Goal: Information Seeking & Learning: Learn about a topic

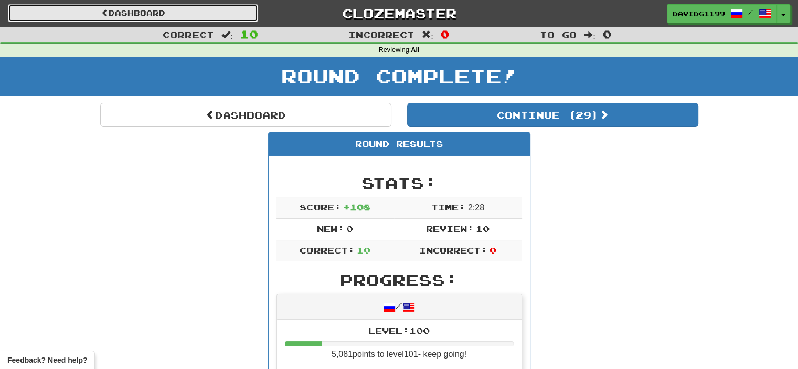
click at [139, 10] on link "Dashboard" at bounding box center [133, 13] width 250 height 18
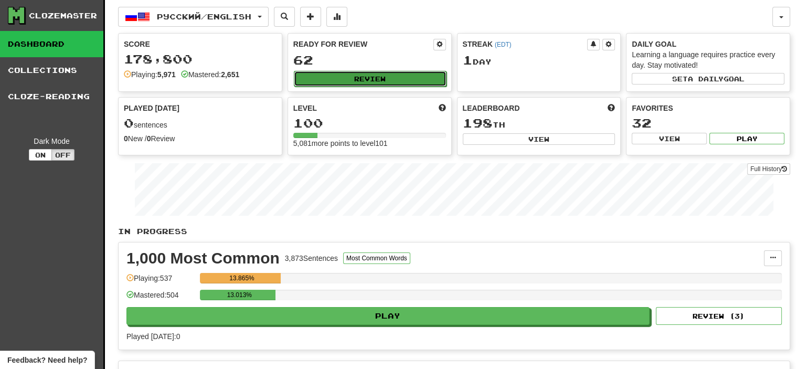
click at [367, 74] on button "Review" at bounding box center [370, 79] width 153 height 16
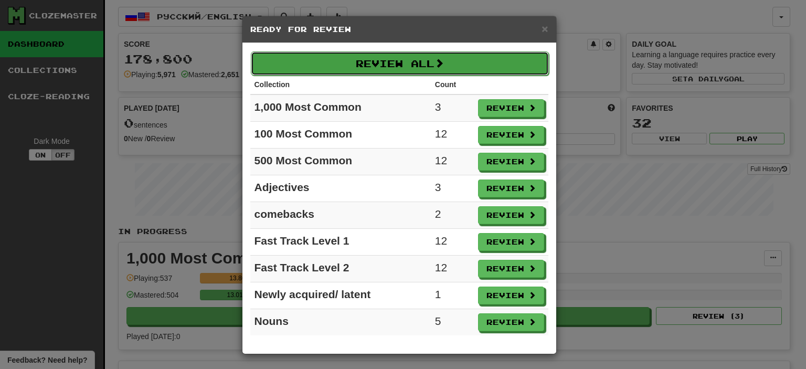
click at [388, 61] on button "Review All" at bounding box center [400, 63] width 298 height 24
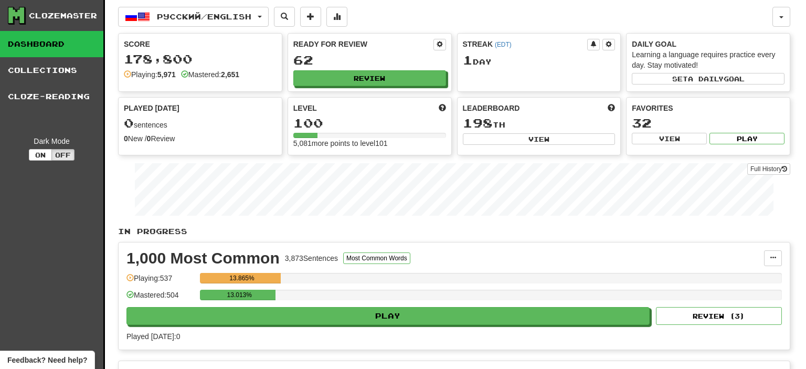
select select "**"
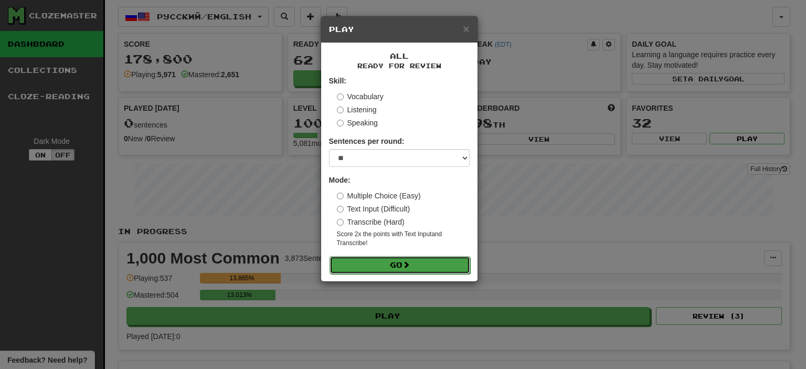
click at [396, 265] on button "Go" at bounding box center [399, 265] width 141 height 18
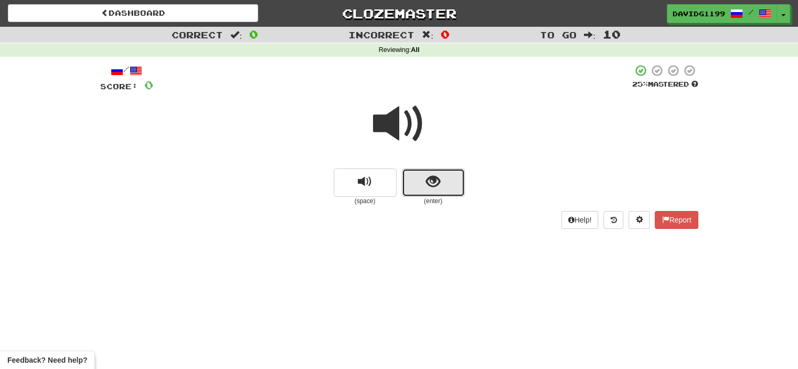
click at [416, 179] on button "show sentence" at bounding box center [433, 182] width 63 height 28
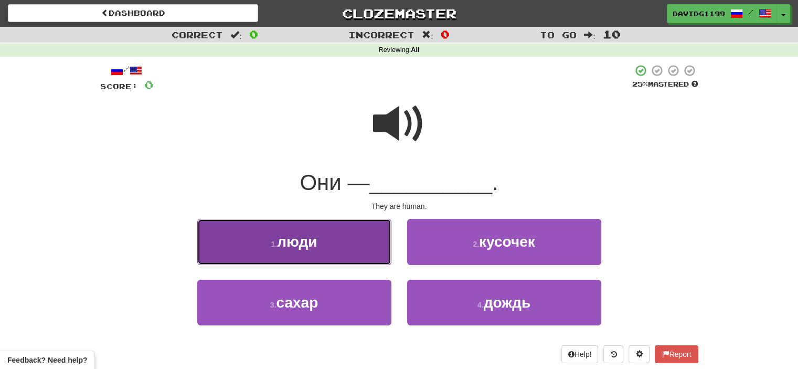
click at [357, 251] on button "1 . люди" at bounding box center [294, 242] width 194 height 46
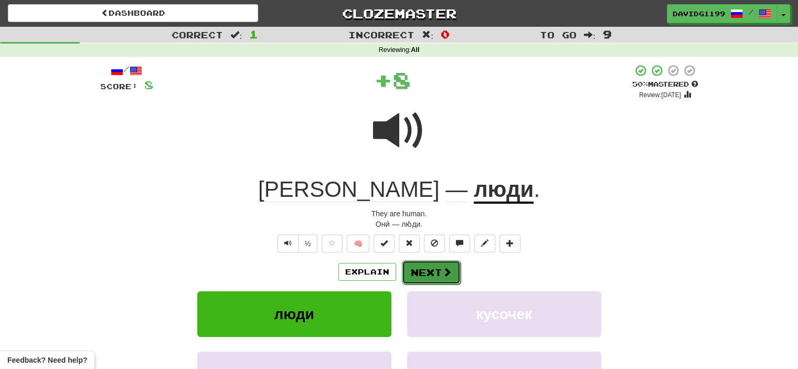
click at [428, 271] on button "Next" at bounding box center [431, 272] width 59 height 24
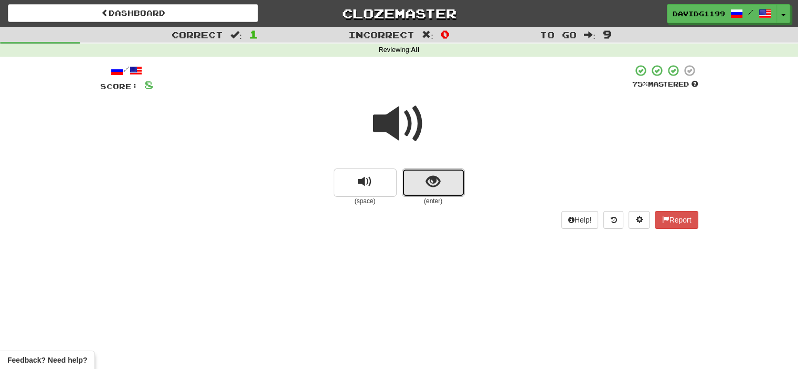
click at [413, 178] on button "show sentence" at bounding box center [433, 182] width 63 height 28
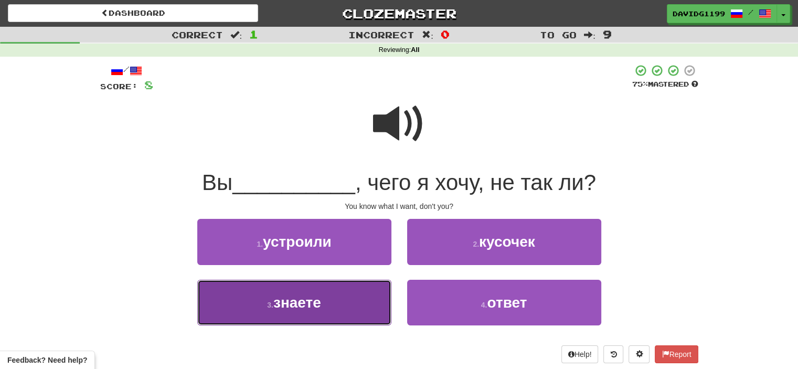
click at [346, 309] on button "3 . знаете" at bounding box center [294, 303] width 194 height 46
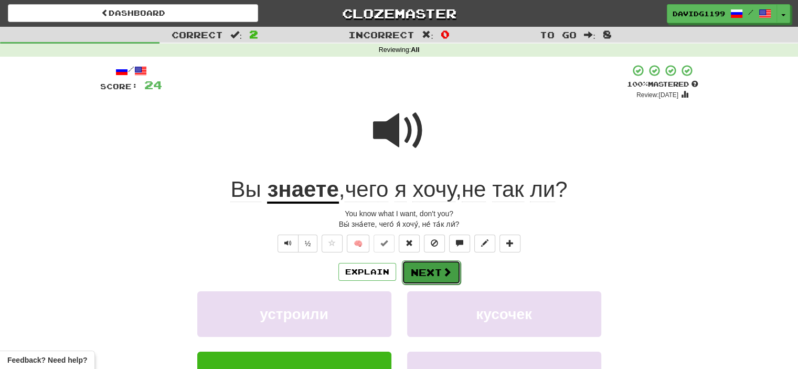
click at [436, 267] on button "Next" at bounding box center [431, 272] width 59 height 24
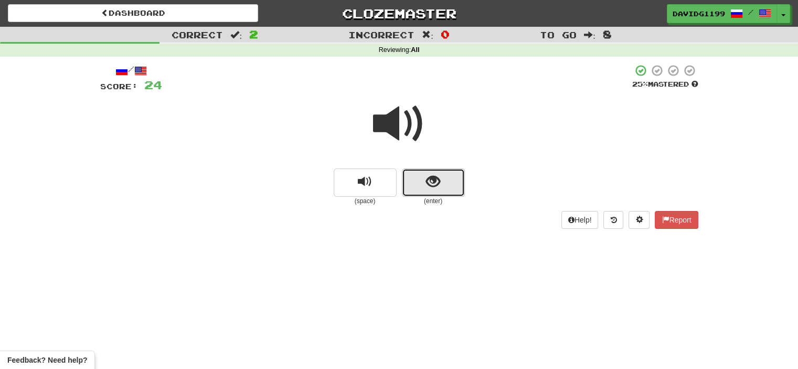
click at [416, 180] on button "show sentence" at bounding box center [433, 182] width 63 height 28
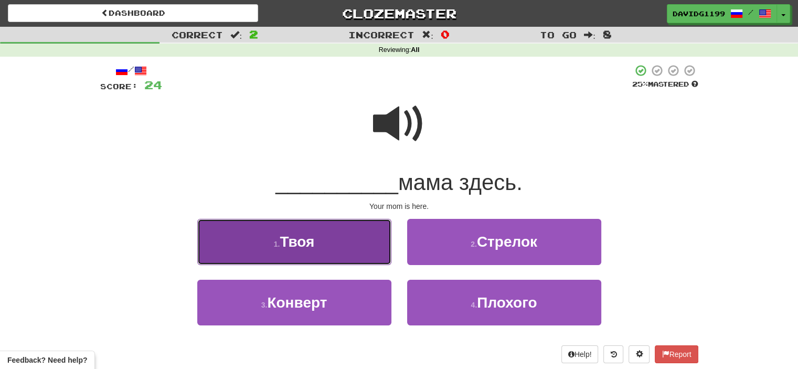
click at [360, 241] on button "1 . [GEOGRAPHIC_DATA]" at bounding box center [294, 242] width 194 height 46
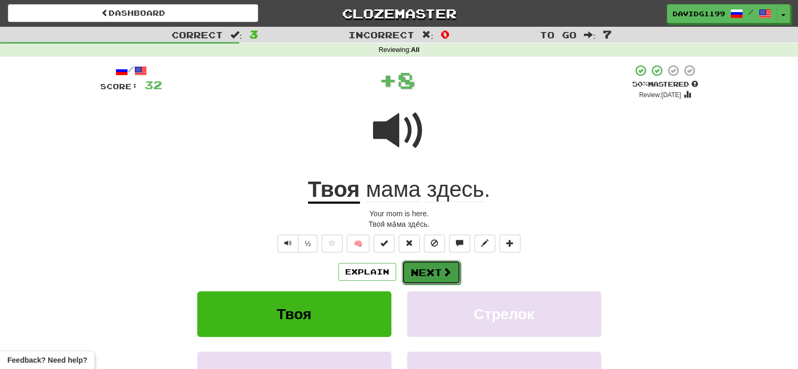
click at [432, 267] on button "Next" at bounding box center [431, 272] width 59 height 24
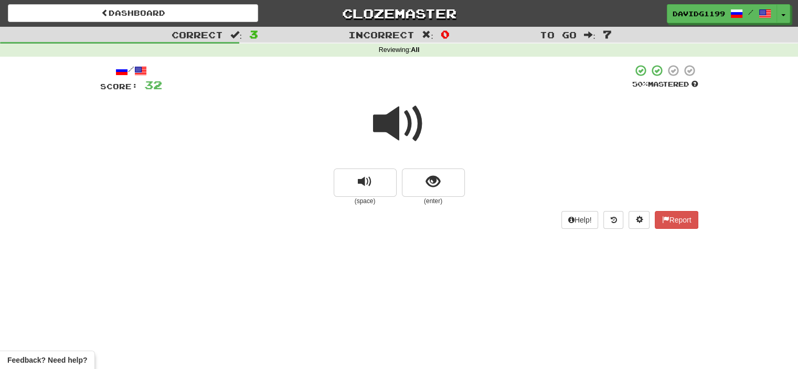
click at [400, 129] on span at bounding box center [399, 124] width 52 height 52
click at [415, 179] on button "show sentence" at bounding box center [433, 182] width 63 height 28
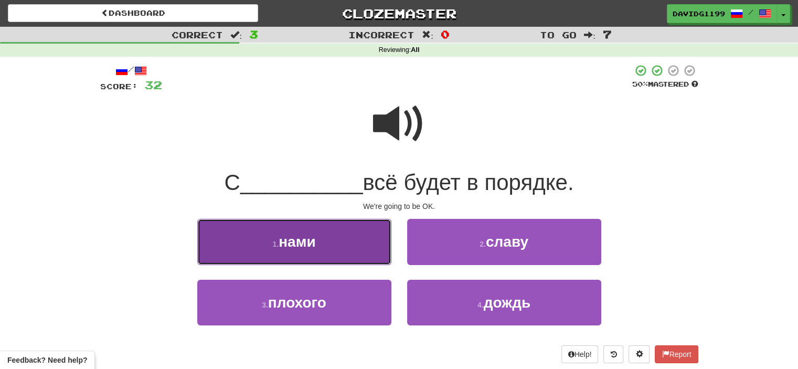
click at [334, 251] on button "1 . [DEMOGRAPHIC_DATA]" at bounding box center [294, 242] width 194 height 46
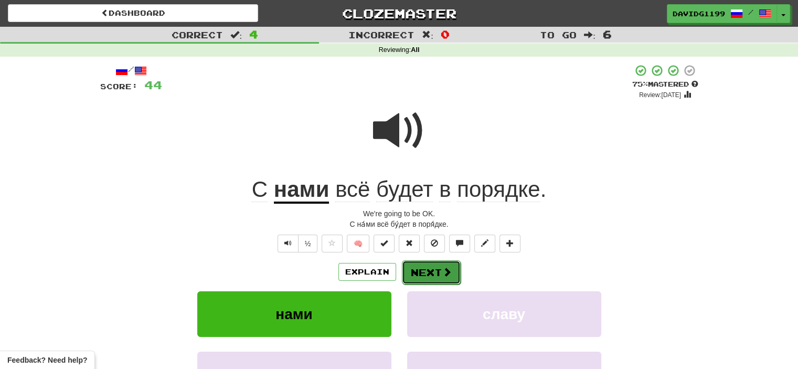
click at [415, 272] on button "Next" at bounding box center [431, 272] width 59 height 24
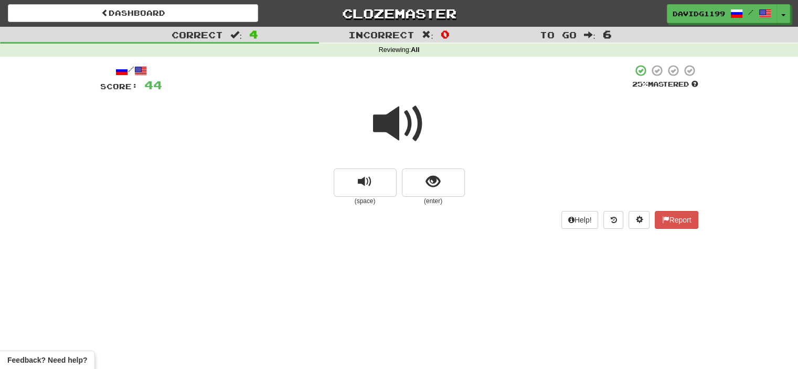
click at [402, 130] on span at bounding box center [399, 124] width 52 height 52
click at [419, 186] on button "show sentence" at bounding box center [433, 182] width 63 height 28
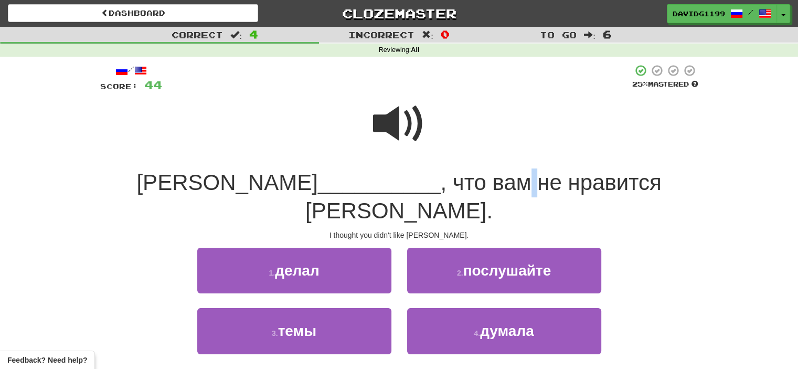
click at [419, 186] on span ", что вам не нравится [PERSON_NAME]." at bounding box center [483, 197] width 356 height 54
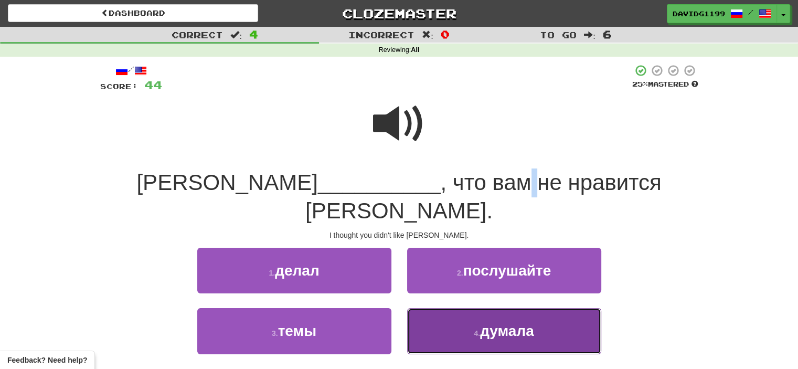
click at [477, 329] on small "4 ." at bounding box center [477, 333] width 6 height 8
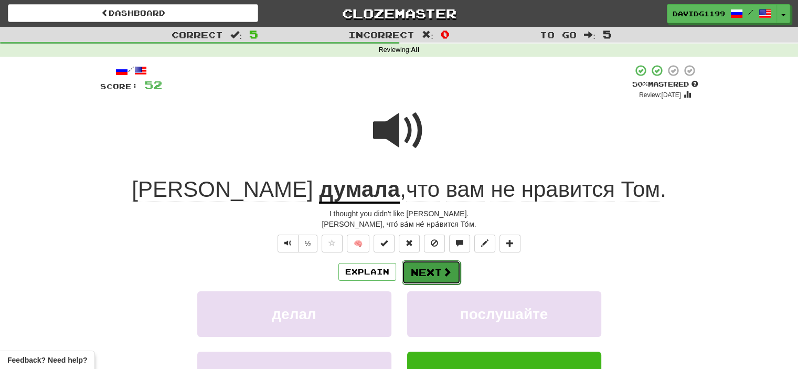
click at [418, 267] on button "Next" at bounding box center [431, 272] width 59 height 24
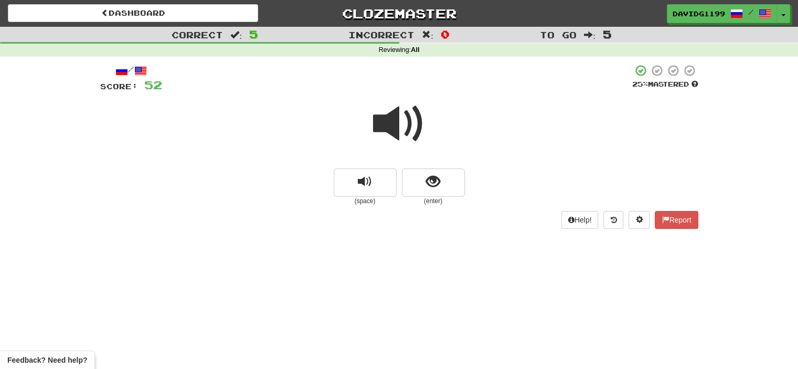
click at [402, 125] on span at bounding box center [399, 124] width 52 height 52
click at [423, 188] on button "show sentence" at bounding box center [433, 182] width 63 height 28
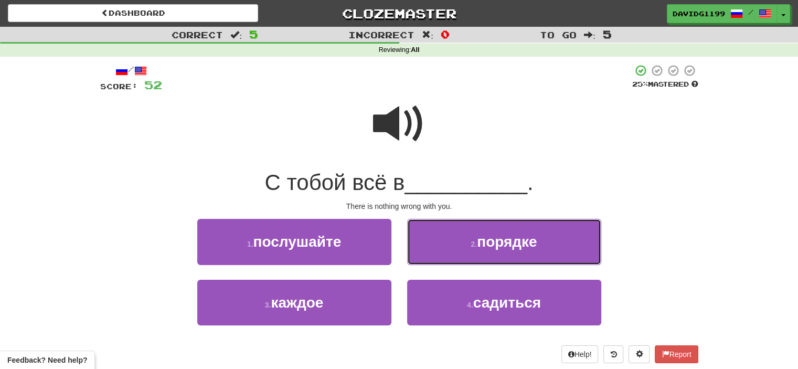
click at [448, 248] on button "2 . порядке" at bounding box center [504, 242] width 194 height 46
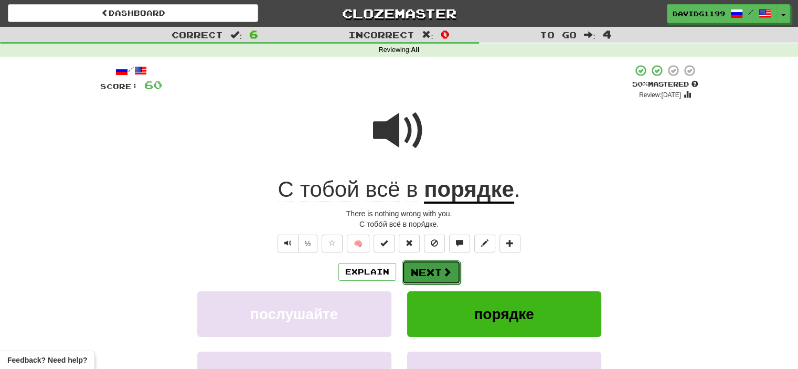
click at [430, 276] on button "Next" at bounding box center [431, 272] width 59 height 24
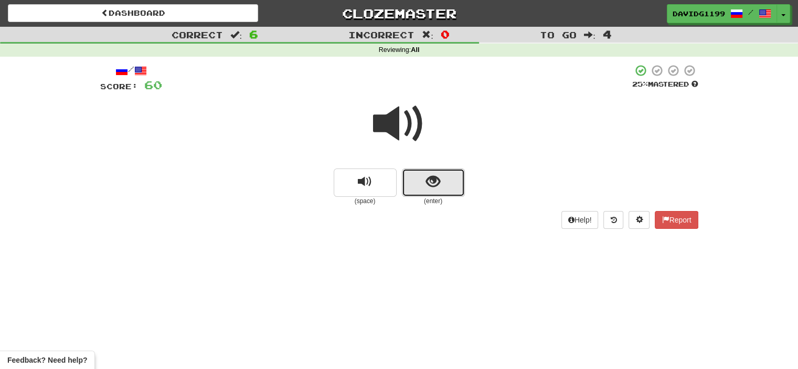
click at [413, 176] on button "show sentence" at bounding box center [433, 182] width 63 height 28
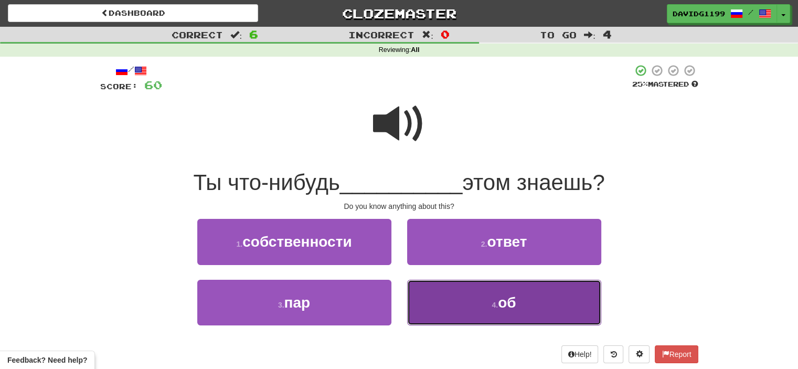
click at [495, 304] on small "4 ." at bounding box center [495, 305] width 6 height 8
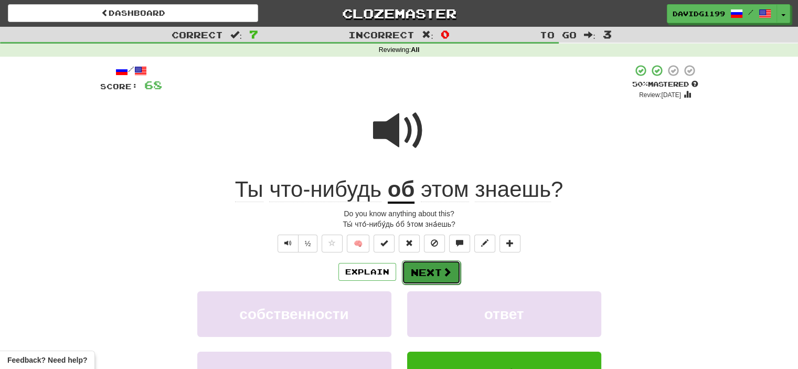
click at [433, 273] on button "Next" at bounding box center [431, 272] width 59 height 24
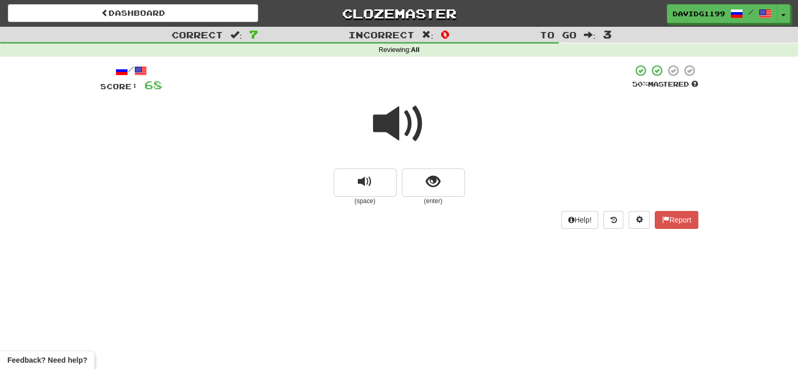
drag, startPoint x: 411, startPoint y: 176, endPoint x: 378, endPoint y: 115, distance: 69.5
click at [378, 115] on span at bounding box center [399, 124] width 52 height 52
click at [422, 185] on button "show sentence" at bounding box center [433, 182] width 63 height 28
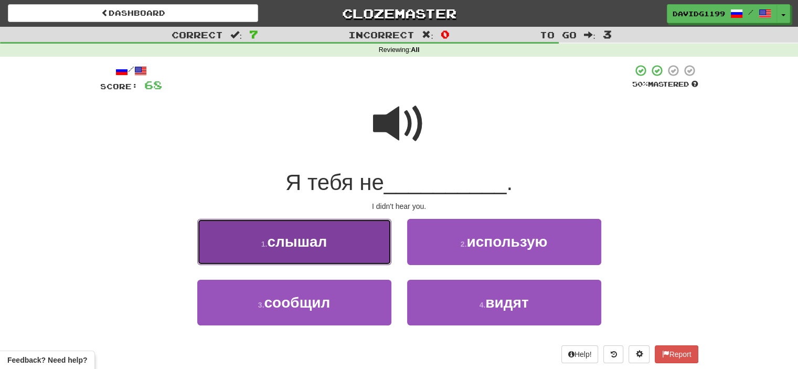
click at [363, 243] on button "1 . слышал" at bounding box center [294, 242] width 194 height 46
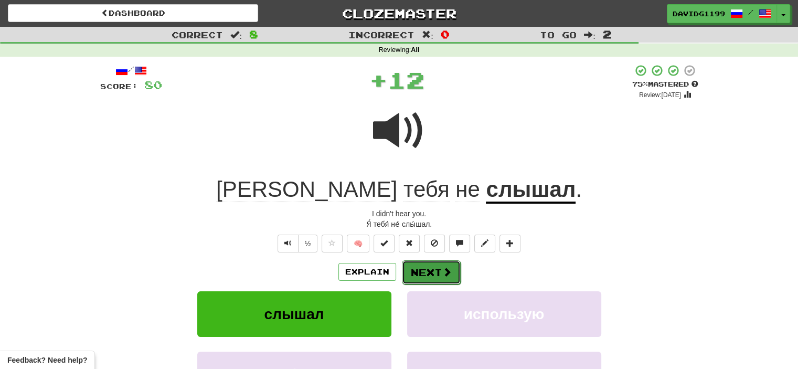
click at [428, 269] on button "Next" at bounding box center [431, 272] width 59 height 24
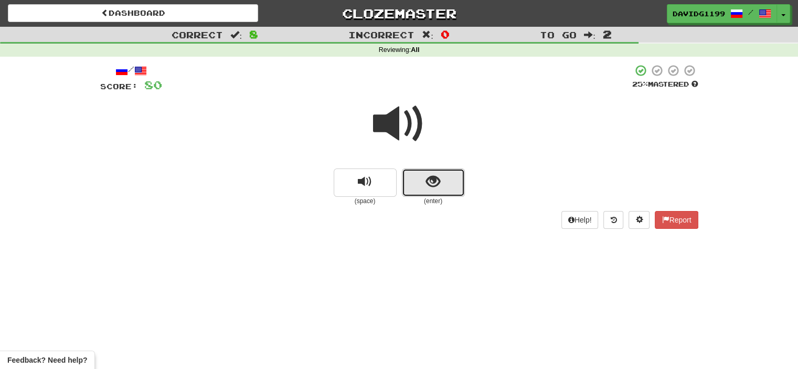
click at [415, 179] on button "show sentence" at bounding box center [433, 182] width 63 height 28
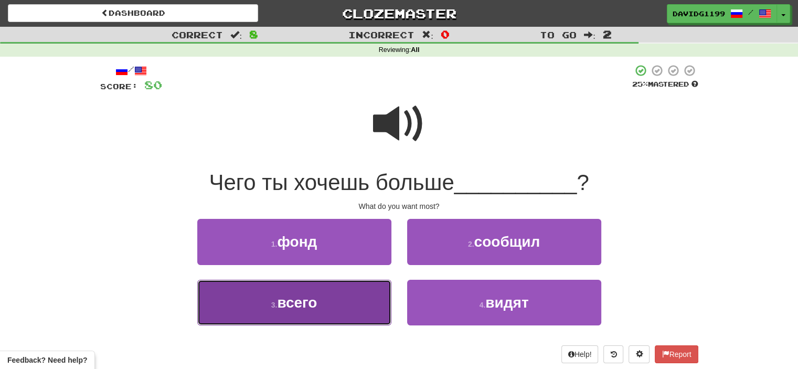
click at [361, 311] on button "3 . всего" at bounding box center [294, 303] width 194 height 46
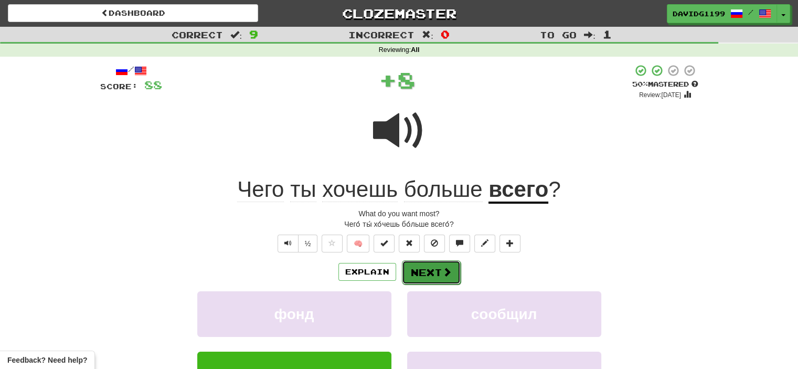
click at [415, 271] on button "Next" at bounding box center [431, 272] width 59 height 24
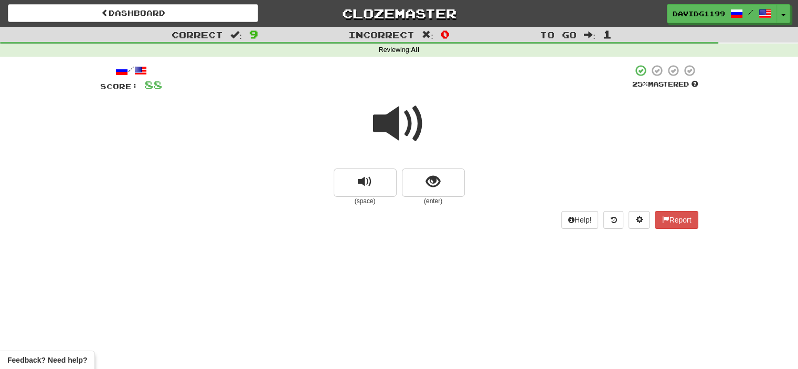
click at [410, 130] on span at bounding box center [399, 124] width 52 height 52
click at [415, 180] on button "show sentence" at bounding box center [433, 182] width 63 height 28
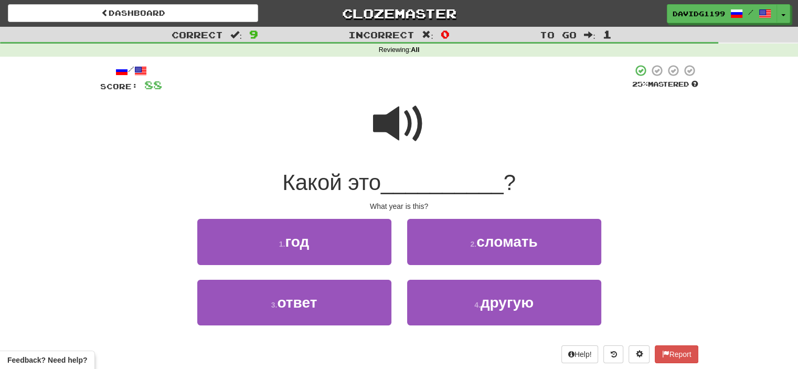
click at [407, 131] on span at bounding box center [399, 124] width 52 height 52
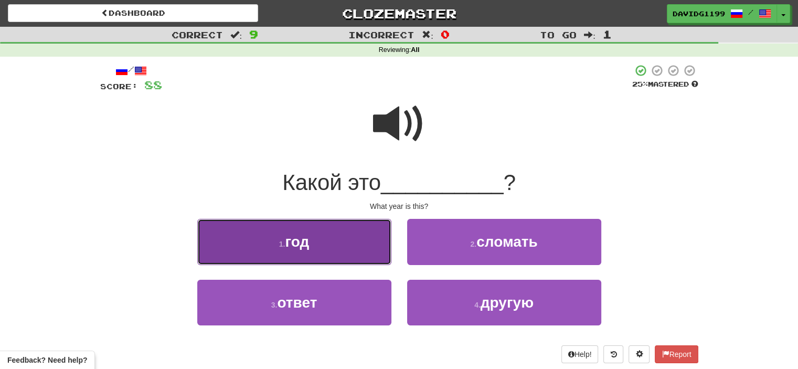
click at [354, 248] on button "1 . год" at bounding box center [294, 242] width 194 height 46
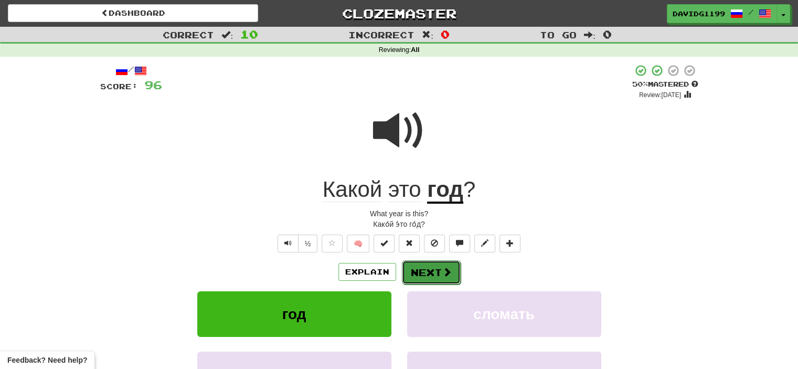
click at [429, 274] on button "Next" at bounding box center [431, 272] width 59 height 24
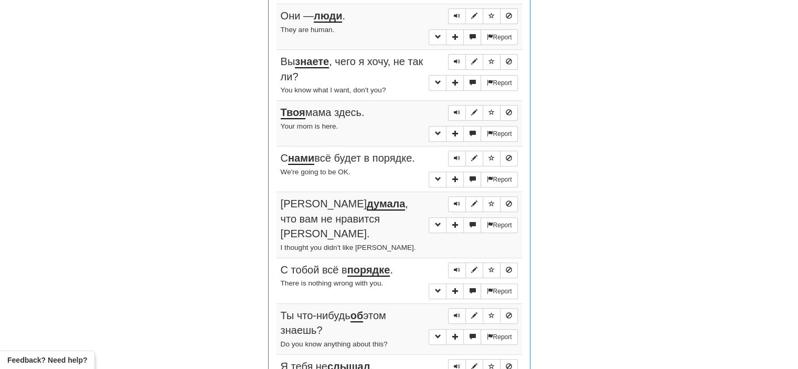
scroll to position [420, 0]
click at [456, 16] on span "Sentence controls" at bounding box center [457, 15] width 6 height 6
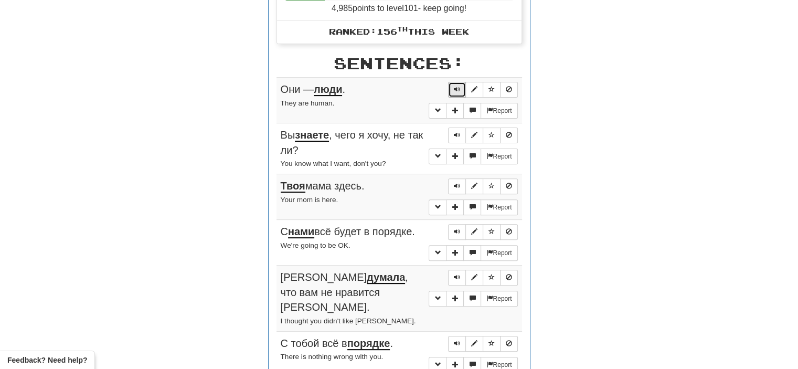
scroll to position [371, 0]
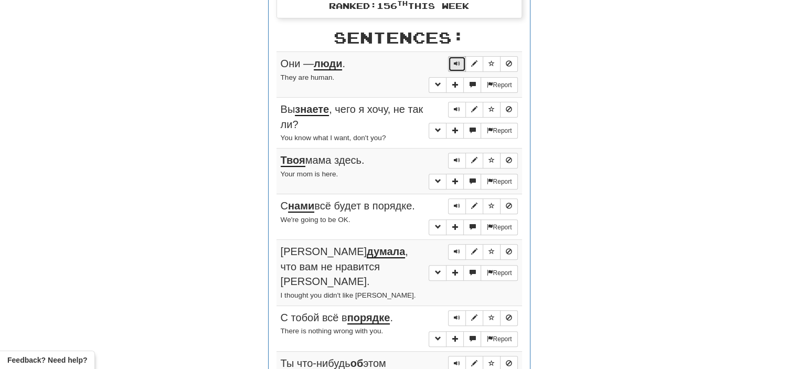
click at [455, 60] on span "Sentence controls" at bounding box center [457, 63] width 6 height 6
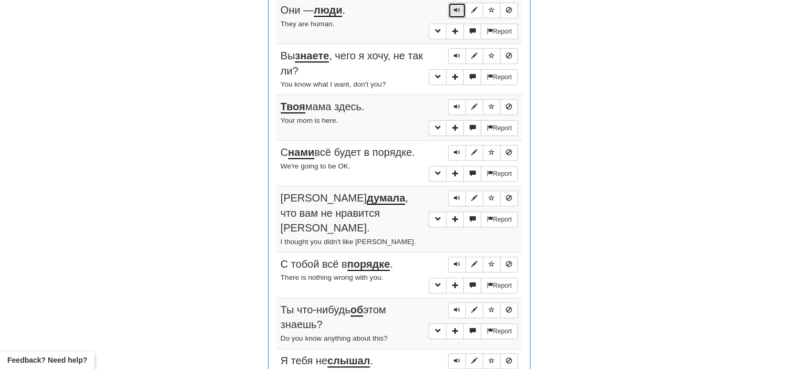
scroll to position [426, 0]
click at [457, 54] on span "Sentence controls" at bounding box center [457, 54] width 6 height 6
click at [456, 105] on span "Sentence controls" at bounding box center [457, 105] width 6 height 6
click at [456, 149] on span "Sentence controls" at bounding box center [457, 151] width 6 height 6
click at [453, 191] on button "Sentence controls" at bounding box center [457, 197] width 18 height 16
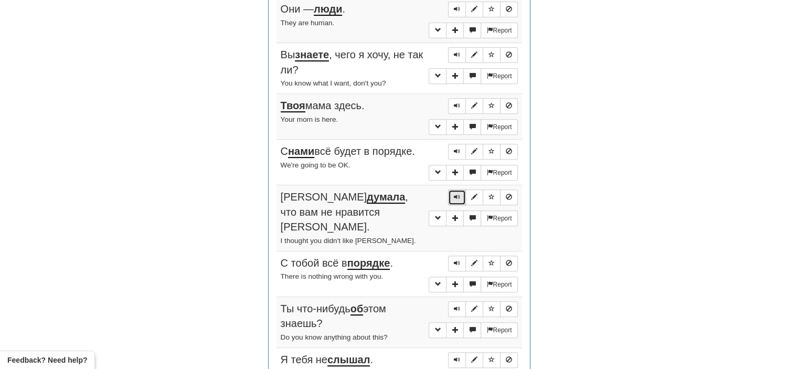
click at [457, 194] on span "Sentence controls" at bounding box center [457, 197] width 6 height 6
click at [455, 260] on span "Sentence controls" at bounding box center [457, 263] width 6 height 6
click at [458, 305] on span "Sentence controls" at bounding box center [457, 308] width 6 height 6
click at [455, 356] on span "Sentence controls" at bounding box center [457, 359] width 6 height 6
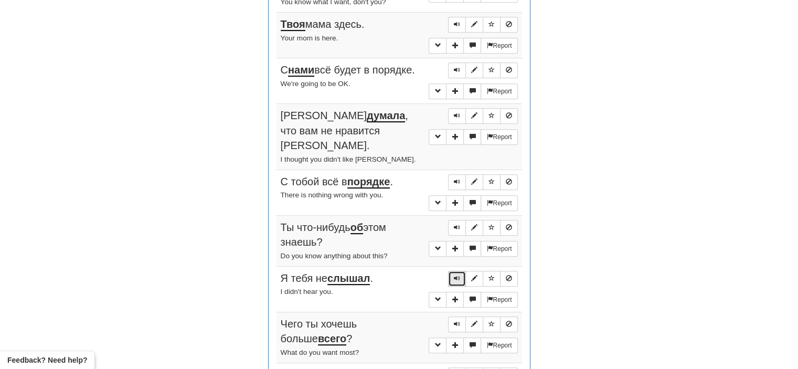
scroll to position [552, 0]
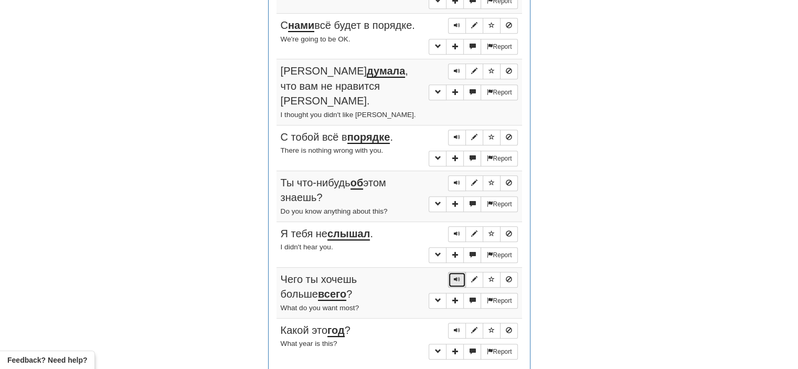
click at [460, 276] on span "Sentence controls" at bounding box center [457, 279] width 6 height 6
click at [456, 327] on span "Sentence controls" at bounding box center [457, 330] width 6 height 6
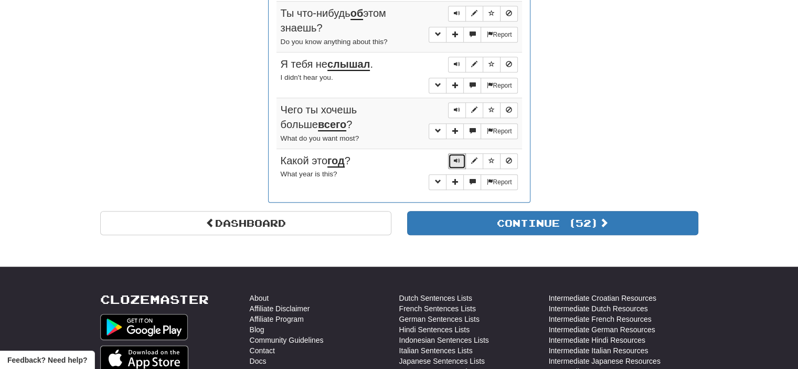
scroll to position [722, 0]
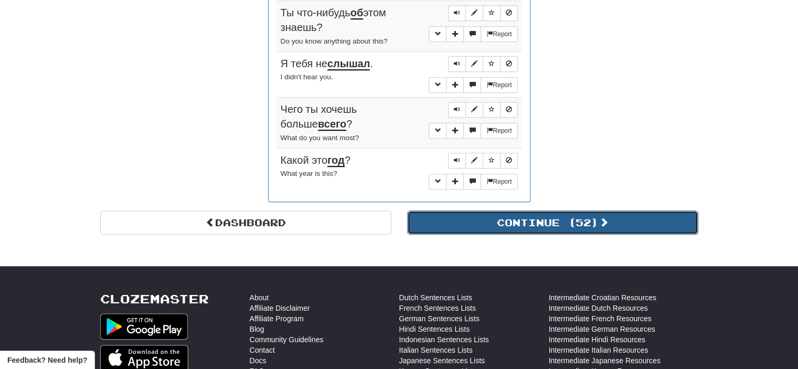
click at [533, 210] on button "Continue ( 52 )" at bounding box center [552, 222] width 291 height 24
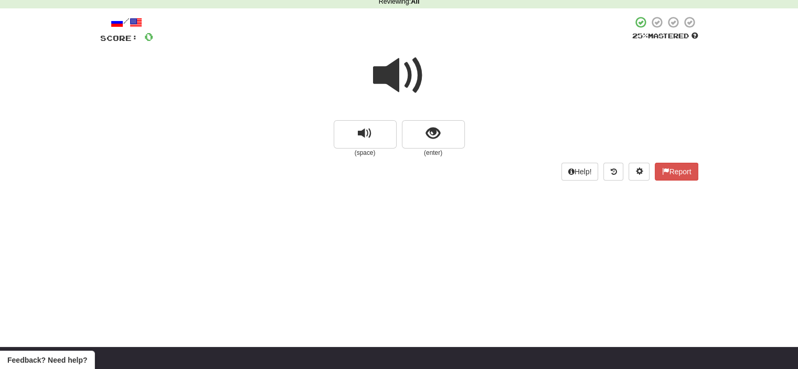
scroll to position [0, 0]
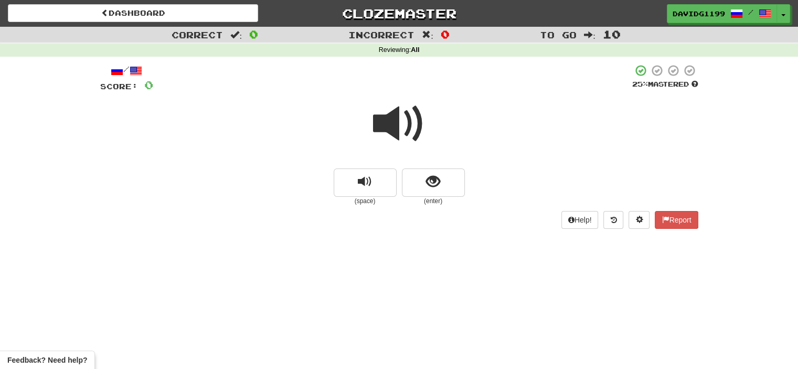
click at [388, 125] on span at bounding box center [399, 124] width 52 height 52
click at [418, 180] on button "show sentence" at bounding box center [433, 182] width 63 height 28
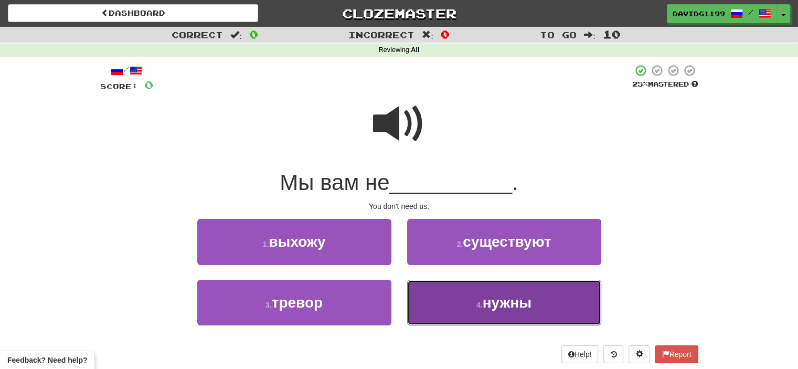
click at [464, 302] on button "4 . нужны" at bounding box center [504, 303] width 194 height 46
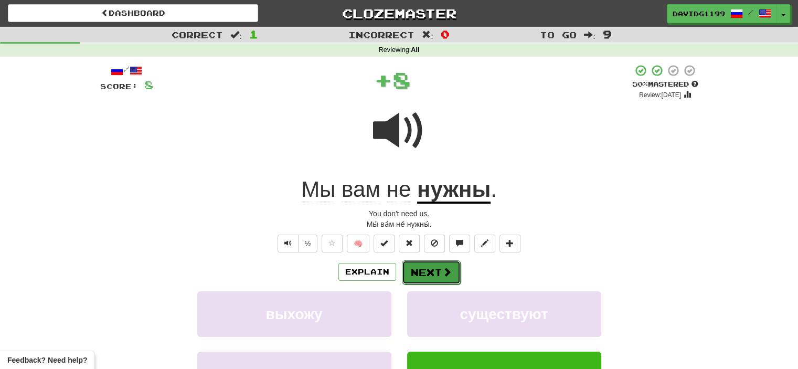
click at [442, 272] on span at bounding box center [446, 271] width 9 height 9
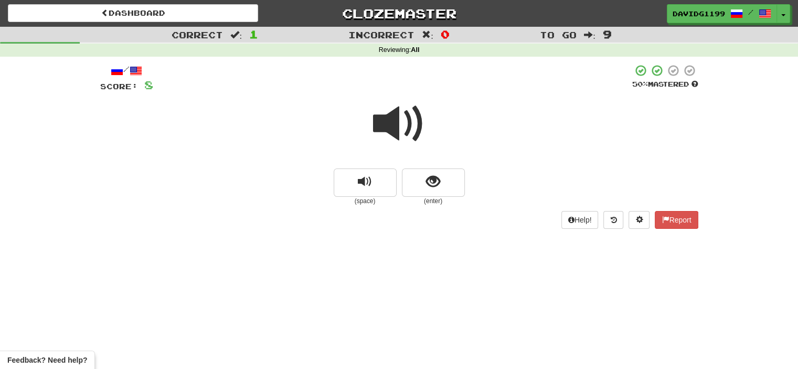
click at [404, 122] on span at bounding box center [399, 124] width 52 height 52
click at [415, 179] on button "show sentence" at bounding box center [433, 182] width 63 height 28
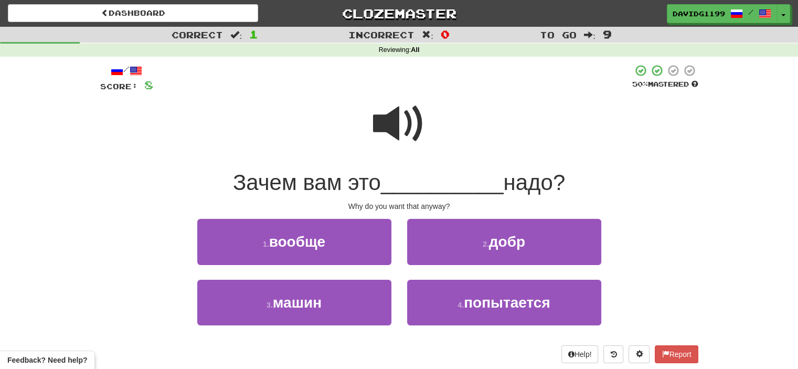
click at [398, 124] on span at bounding box center [399, 124] width 52 height 52
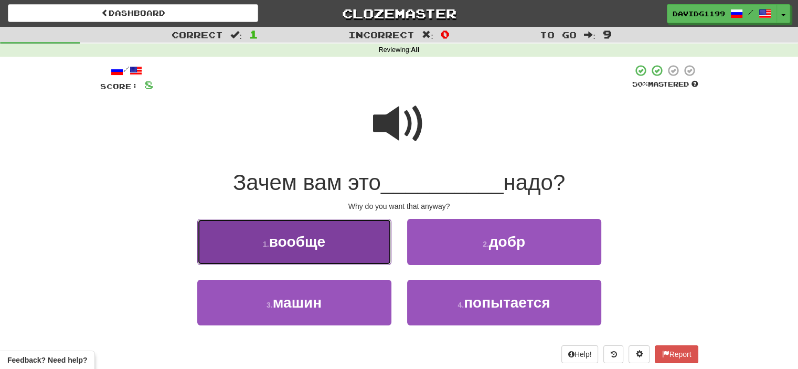
click at [354, 244] on button "1 . вообще" at bounding box center [294, 242] width 194 height 46
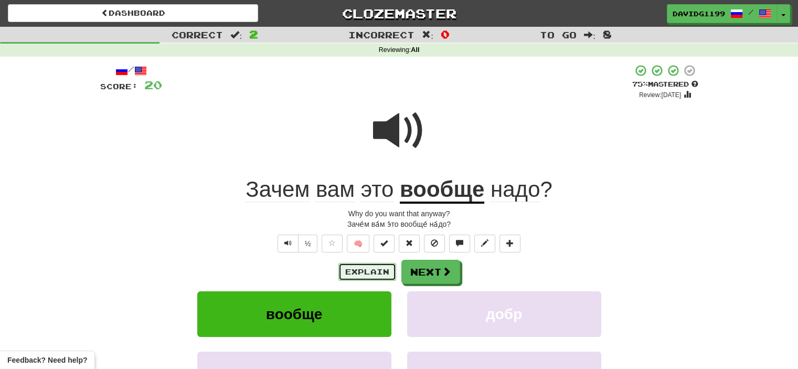
click at [369, 268] on button "Explain" at bounding box center [367, 272] width 58 height 18
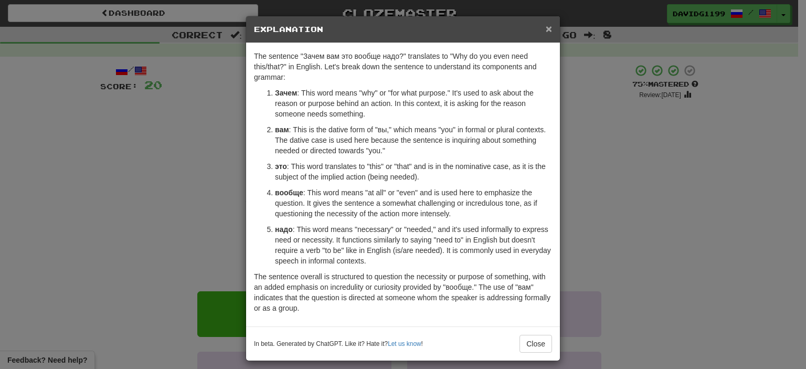
click at [546, 26] on span "×" at bounding box center [549, 29] width 6 height 12
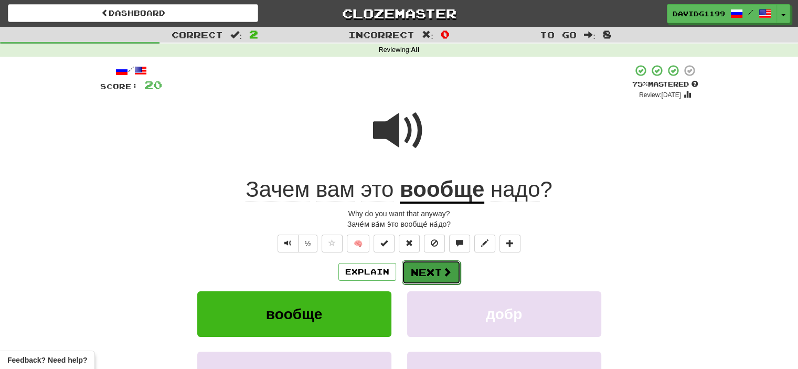
click at [435, 266] on button "Next" at bounding box center [431, 272] width 59 height 24
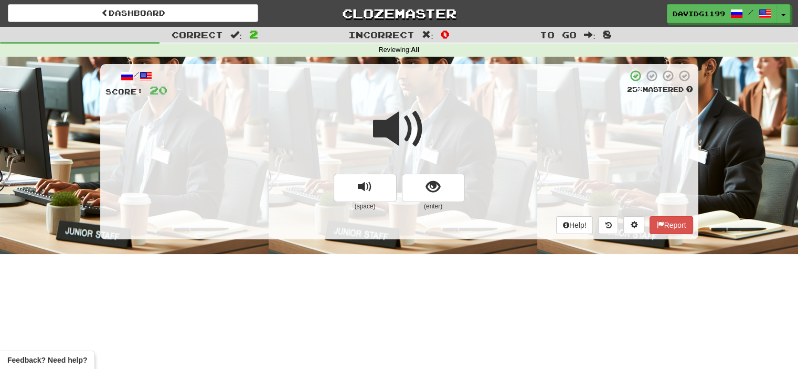
click at [399, 135] on span at bounding box center [399, 129] width 52 height 52
click at [422, 186] on button "show sentence" at bounding box center [433, 188] width 63 height 28
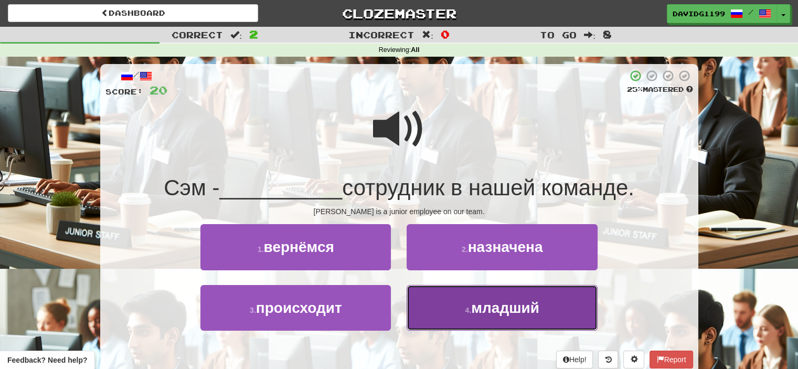
click at [493, 313] on span "младший" at bounding box center [505, 308] width 68 height 16
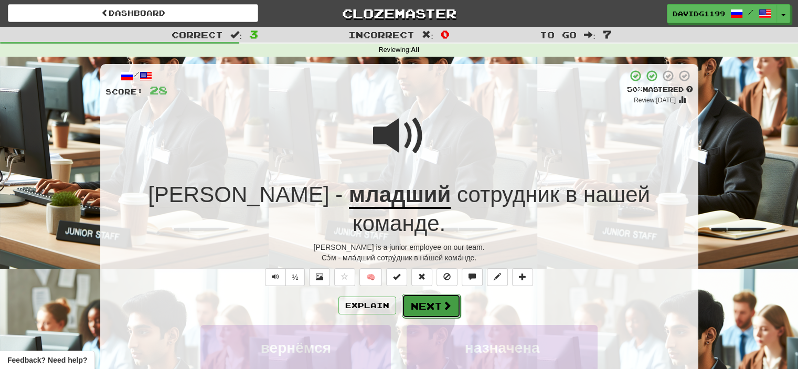
click at [439, 294] on button "Next" at bounding box center [431, 306] width 59 height 24
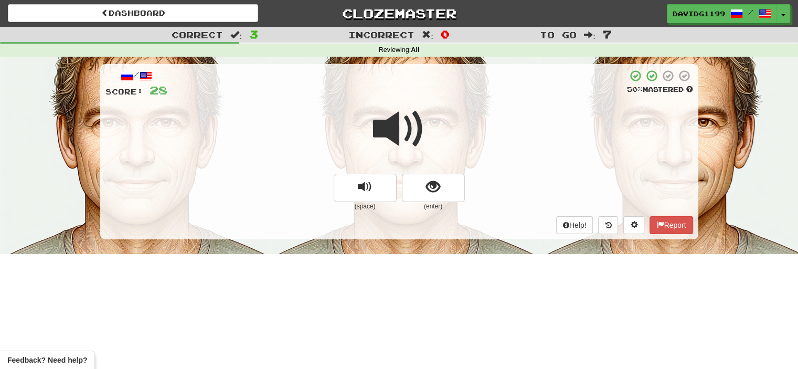
click at [408, 136] on span at bounding box center [399, 129] width 52 height 52
click at [399, 135] on span at bounding box center [399, 129] width 52 height 52
click at [421, 190] on button "show sentence" at bounding box center [433, 188] width 63 height 28
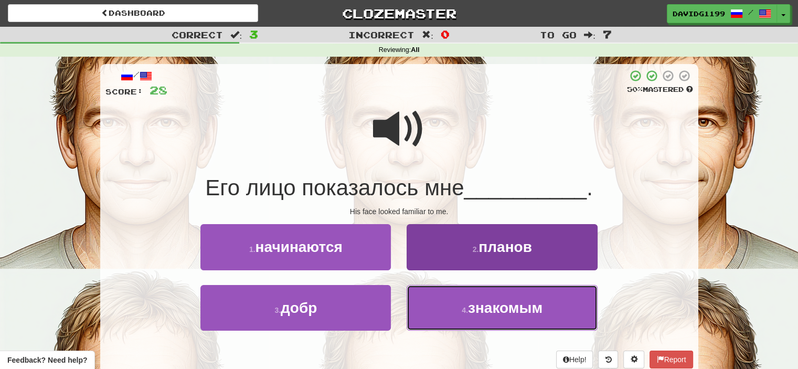
drag, startPoint x: 472, startPoint y: 310, endPoint x: 442, endPoint y: 316, distance: 30.0
click at [442, 316] on button "4 . знакомым" at bounding box center [502, 308] width 190 height 46
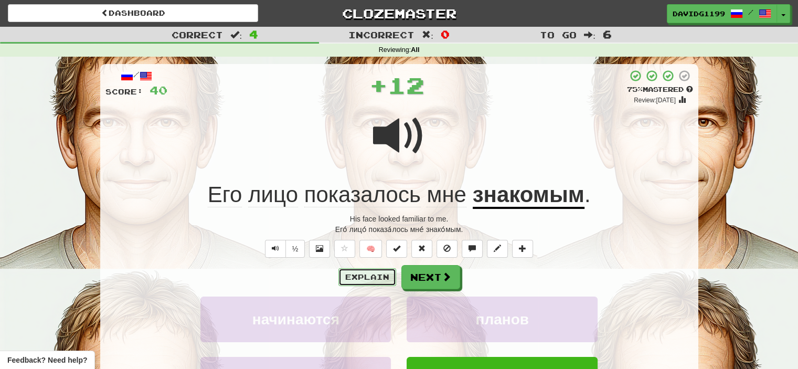
click at [377, 276] on button "Explain" at bounding box center [367, 277] width 58 height 18
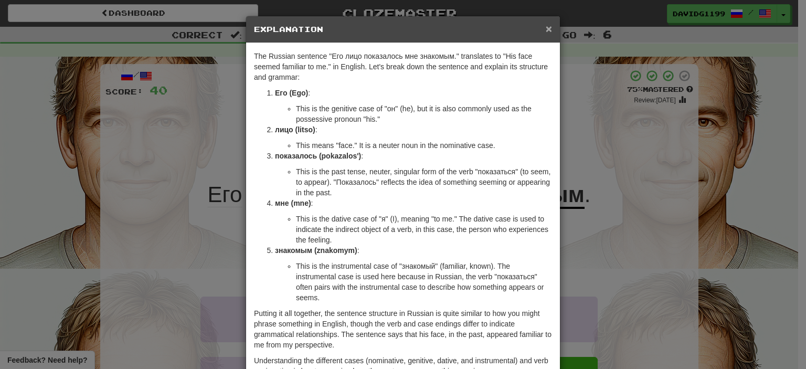
click at [546, 29] on span "×" at bounding box center [549, 29] width 6 height 12
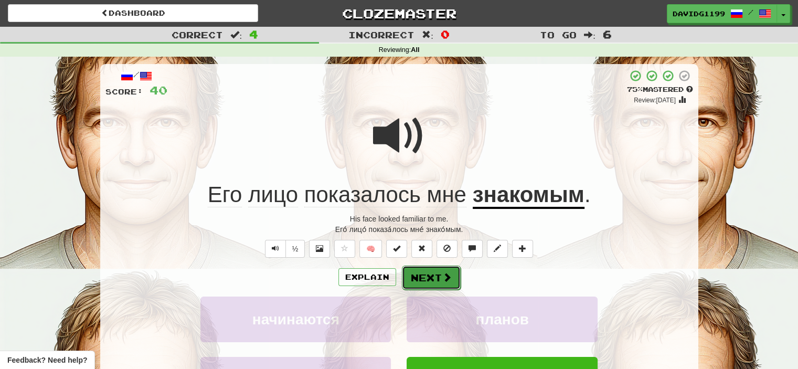
click at [437, 272] on button "Next" at bounding box center [431, 277] width 59 height 24
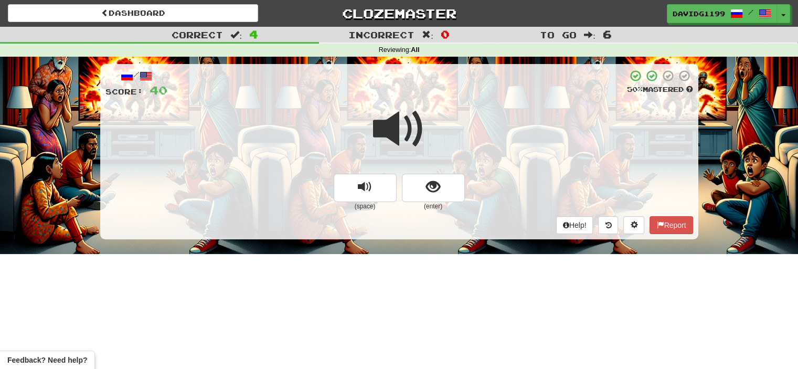
click at [407, 129] on span at bounding box center [399, 129] width 52 height 52
click at [405, 136] on span at bounding box center [399, 129] width 52 height 52
click at [418, 192] on button "show sentence" at bounding box center [433, 188] width 63 height 28
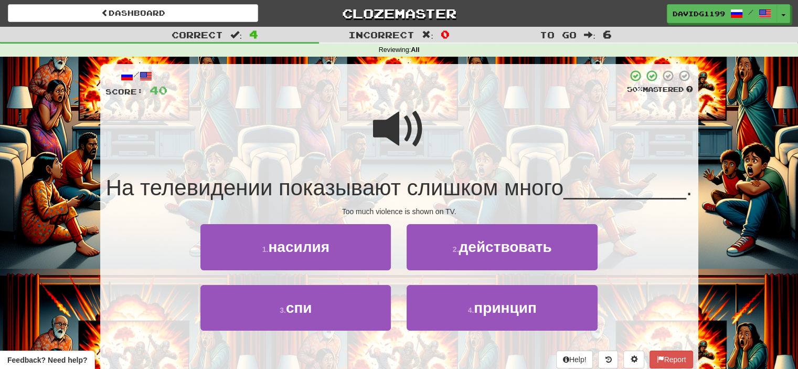
click at [394, 138] on span at bounding box center [399, 129] width 52 height 52
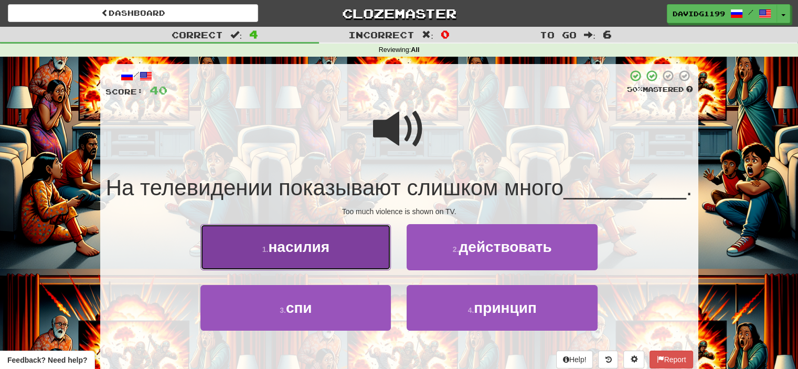
click at [359, 270] on button "1 . насилия" at bounding box center [295, 247] width 190 height 46
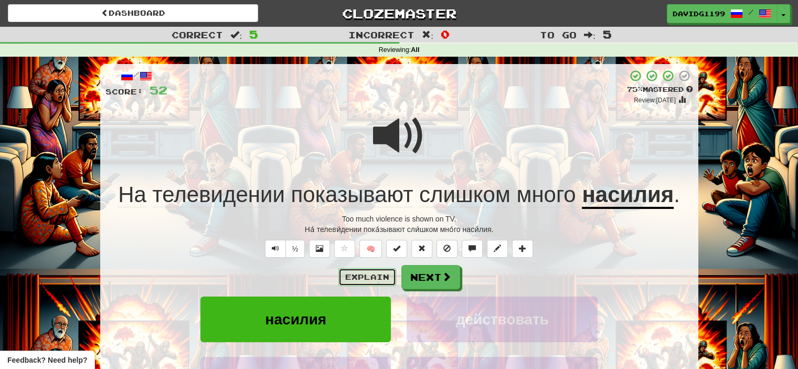
click at [360, 275] on button "Explain" at bounding box center [367, 277] width 58 height 18
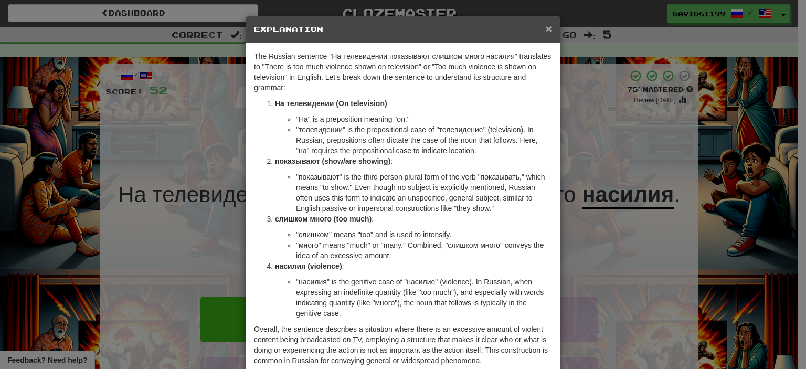
click at [546, 29] on span "×" at bounding box center [549, 29] width 6 height 12
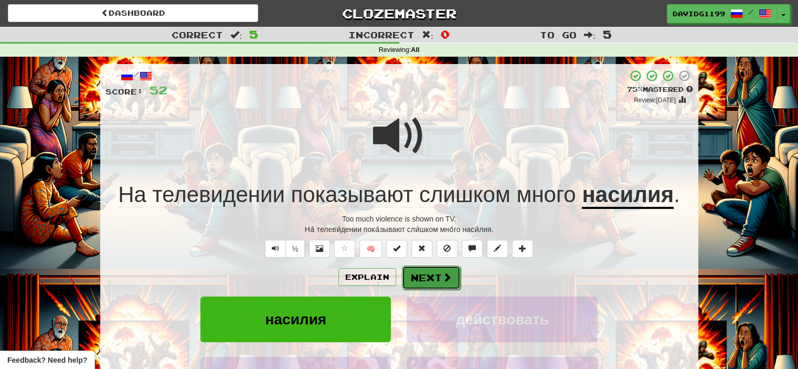
click at [442, 279] on span at bounding box center [446, 276] width 9 height 9
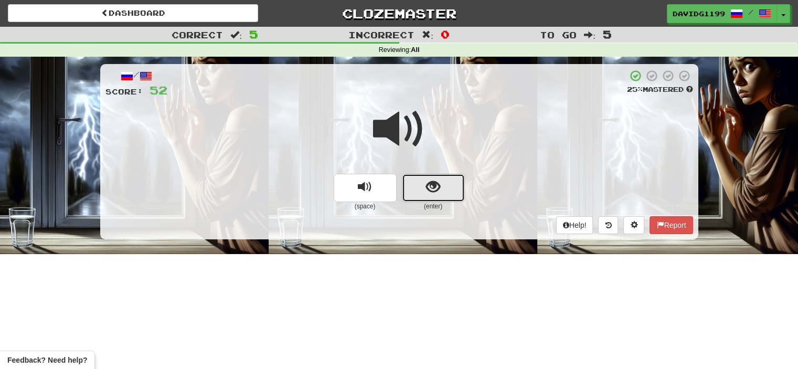
click at [431, 180] on span "show sentence" at bounding box center [433, 187] width 14 height 14
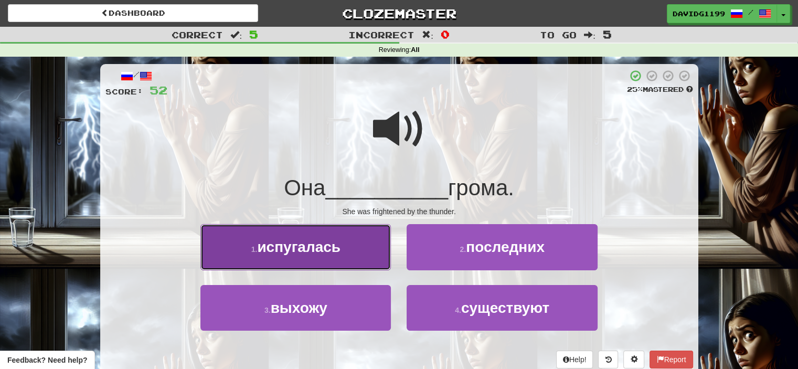
click at [355, 257] on button "1 . испугалась" at bounding box center [295, 247] width 190 height 46
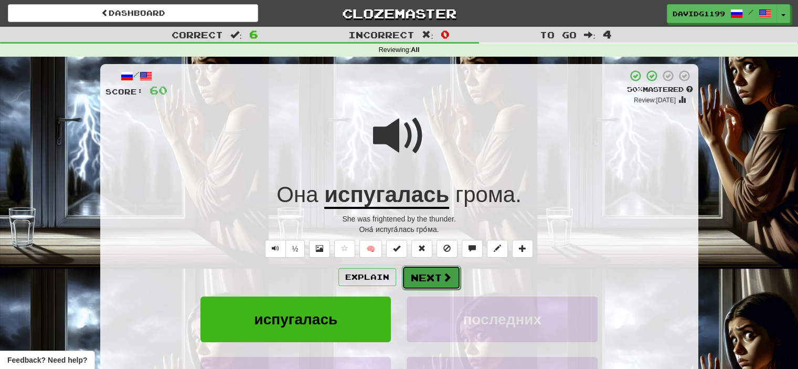
click at [433, 274] on button "Next" at bounding box center [431, 277] width 59 height 24
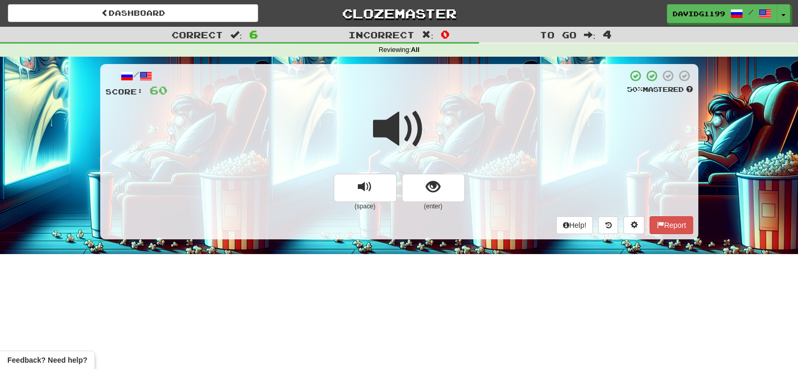
click at [407, 135] on span at bounding box center [399, 129] width 52 height 52
click at [402, 141] on span at bounding box center [399, 129] width 52 height 52
click at [407, 134] on span at bounding box center [399, 129] width 52 height 52
click at [409, 132] on span at bounding box center [399, 129] width 52 height 52
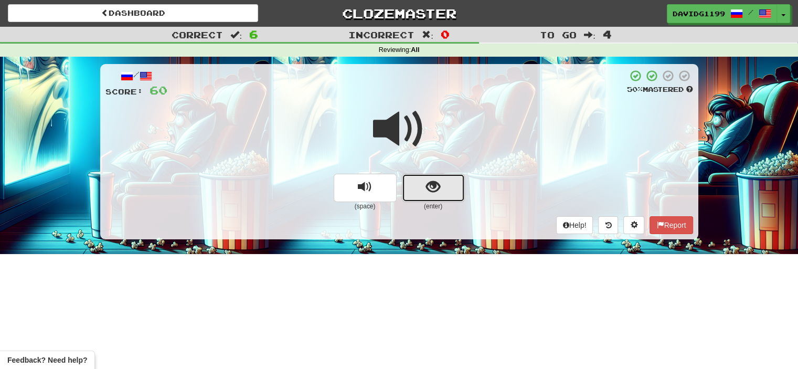
click at [419, 190] on button "show sentence" at bounding box center [433, 188] width 63 height 28
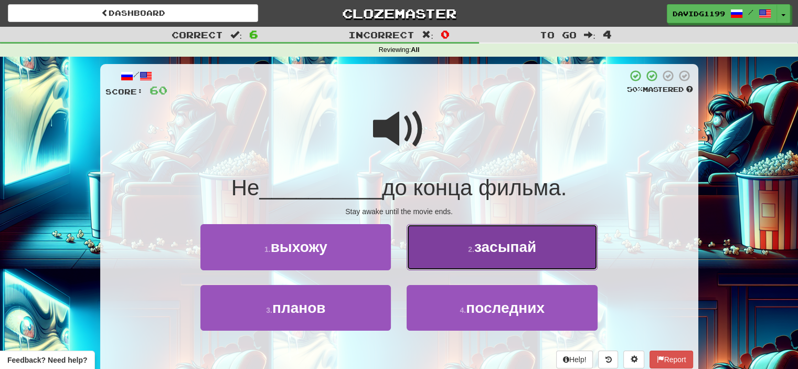
click at [502, 253] on span "засыпай" at bounding box center [505, 247] width 62 height 16
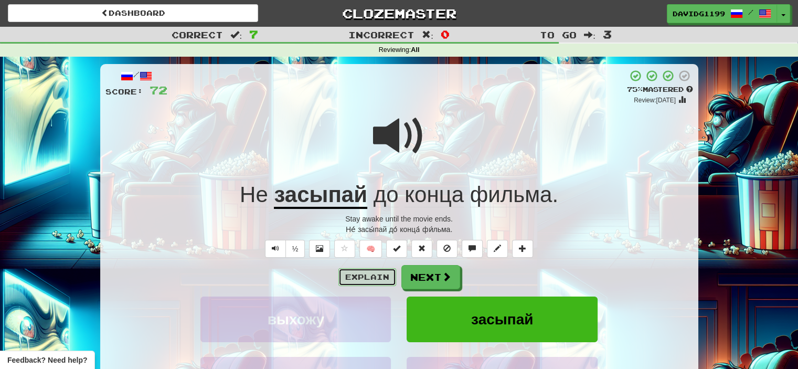
click at [379, 277] on button "Explain" at bounding box center [367, 277] width 58 height 18
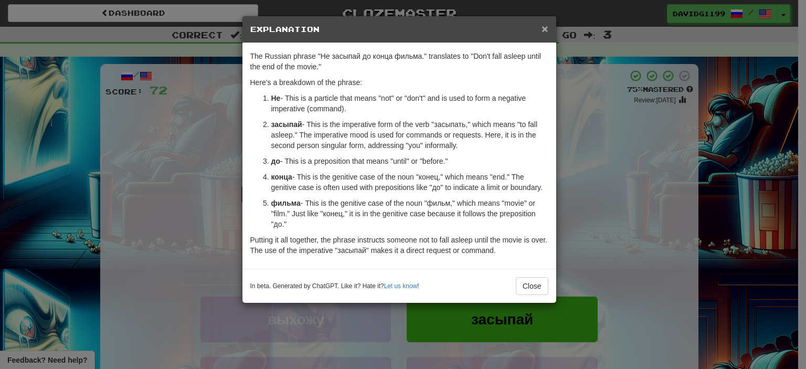
click at [544, 27] on span "×" at bounding box center [544, 29] width 6 height 12
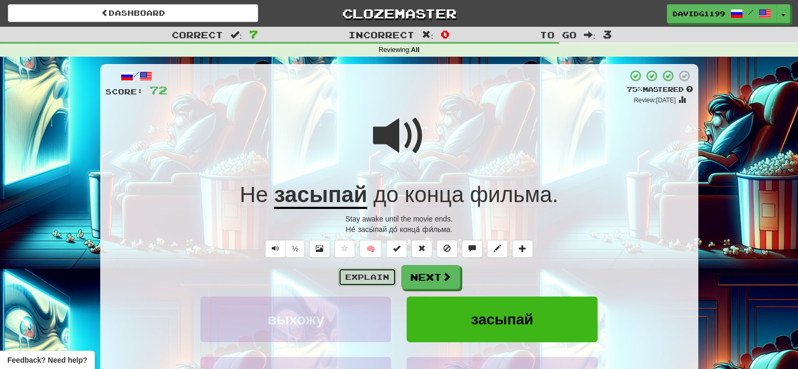
click at [360, 275] on button "Explain" at bounding box center [367, 277] width 58 height 18
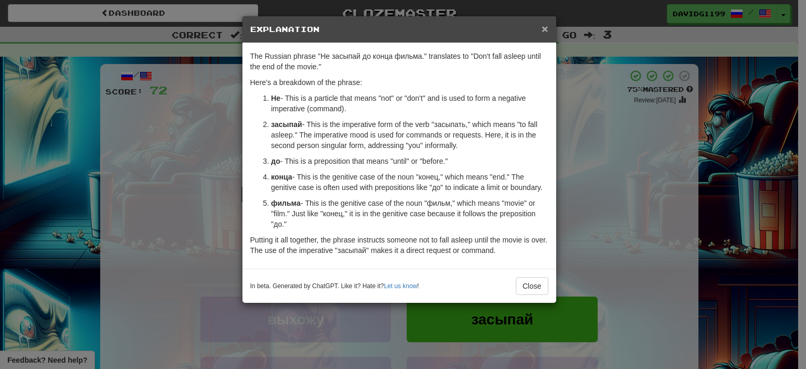
click at [546, 29] on span "×" at bounding box center [544, 29] width 6 height 12
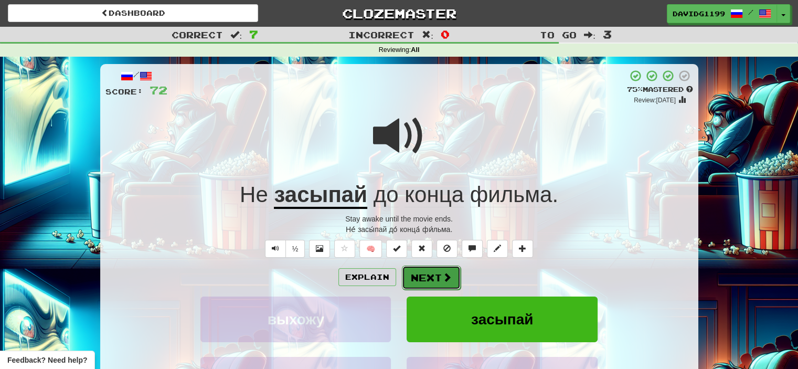
click at [421, 274] on button "Next" at bounding box center [431, 277] width 59 height 24
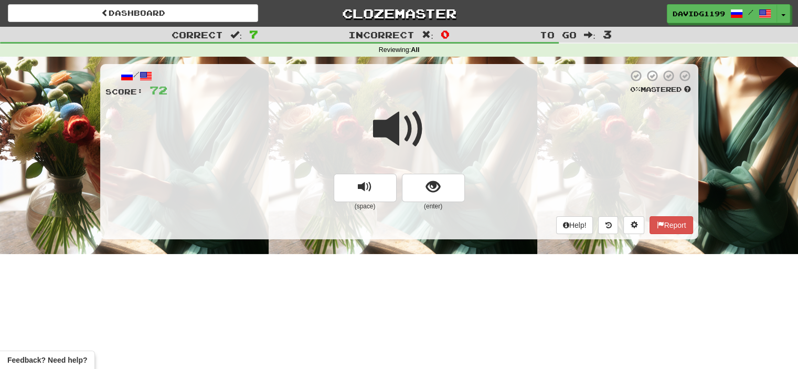
click at [400, 136] on span at bounding box center [399, 129] width 52 height 52
click at [422, 193] on button "show sentence" at bounding box center [433, 188] width 63 height 28
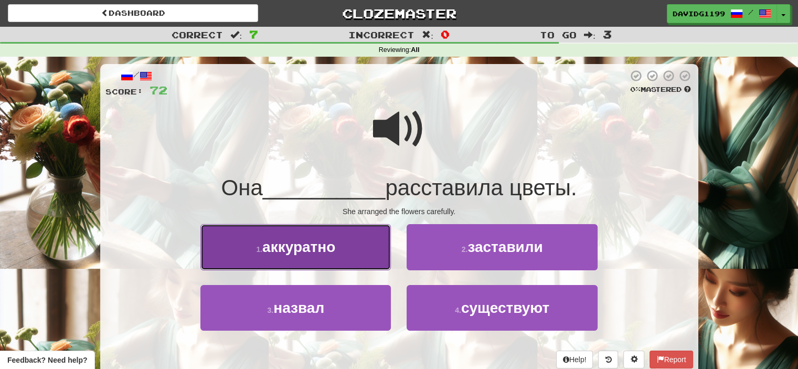
click at [353, 251] on button "1 . аккуратно" at bounding box center [295, 247] width 190 height 46
